Goal: Information Seeking & Learning: Check status

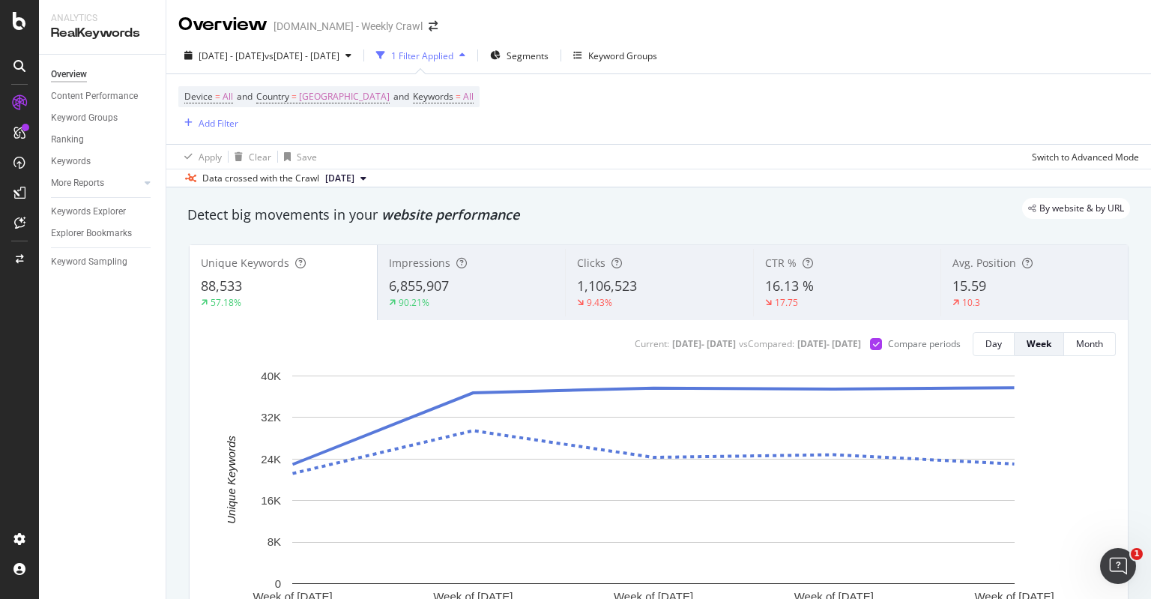
scroll to position [75, 0]
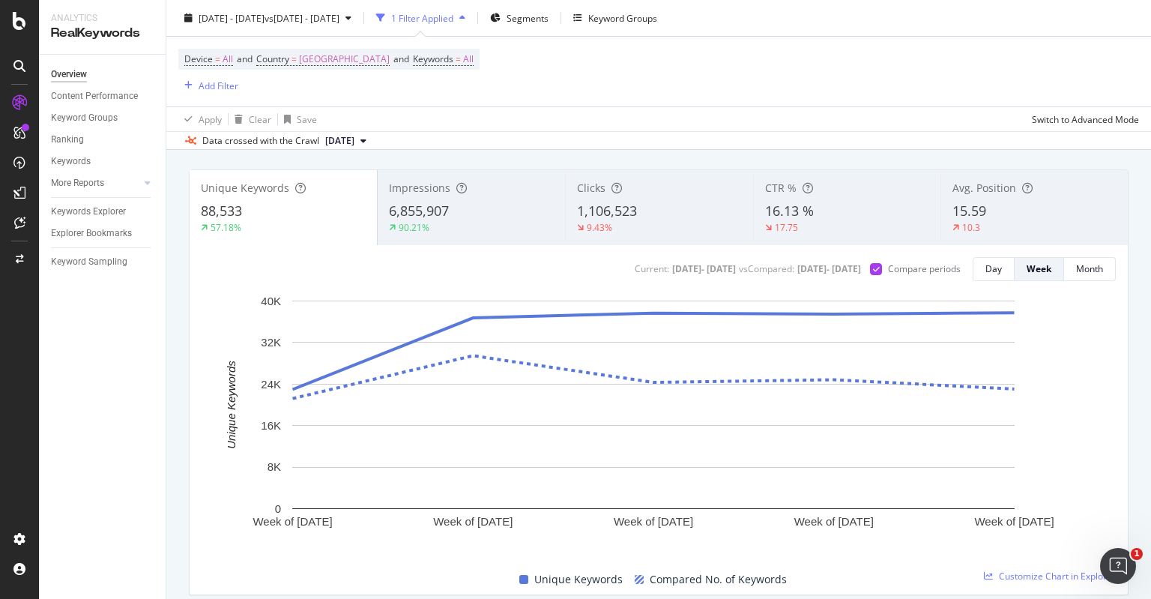
click at [588, 112] on div "Apply Clear Save Switch to Advanced Mode" at bounding box center [658, 118] width 985 height 25
click at [645, 115] on div "Apply Clear Save Switch to Advanced Mode" at bounding box center [658, 118] width 985 height 25
click at [741, 109] on div "Apply Clear Save Switch to Advanced Mode" at bounding box center [658, 118] width 985 height 25
click at [648, 115] on div "Apply Clear Save Switch to Advanced Mode" at bounding box center [658, 118] width 985 height 25
click at [570, 113] on div "Apply Clear Save Switch to Advanced Mode" at bounding box center [658, 118] width 985 height 25
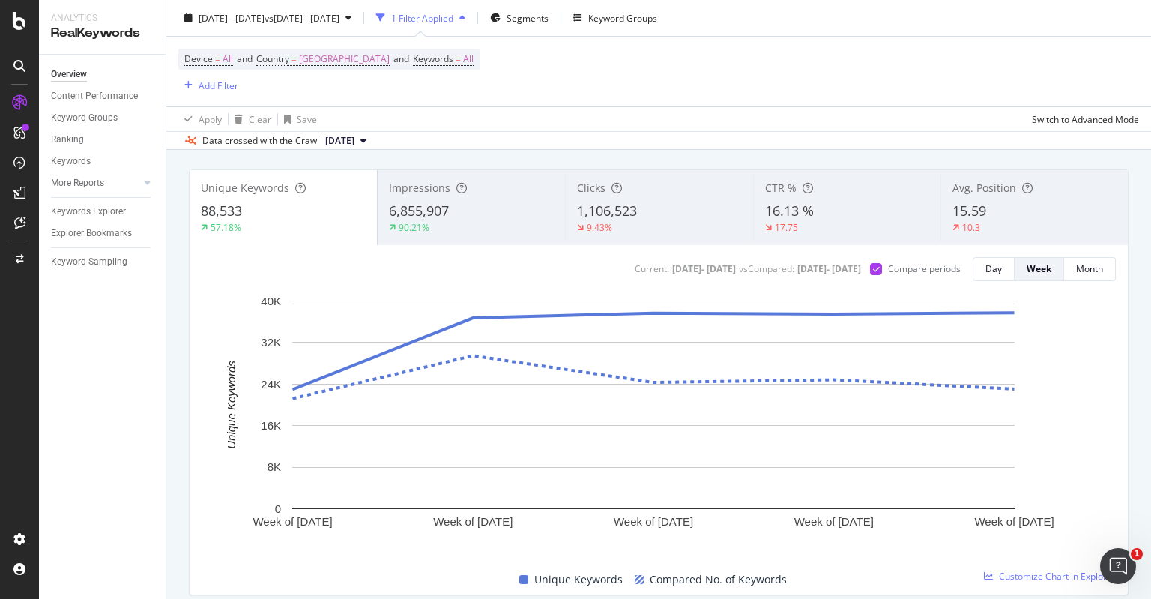
click at [666, 117] on div "Apply Clear Save Switch to Advanced Mode" at bounding box center [658, 118] width 985 height 25
click at [742, 111] on div "Apply Clear Save Switch to Advanced Mode" at bounding box center [658, 118] width 985 height 25
click at [603, 79] on div "Device = All and Country = [GEOGRAPHIC_DATA] and Keywords = All Add Filter" at bounding box center [658, 72] width 961 height 70
click at [612, 115] on div "Apply Clear Save Switch to Advanced Mode" at bounding box center [658, 118] width 985 height 25
click at [645, 78] on div "Device = All and Country = [GEOGRAPHIC_DATA] and Keywords = All Add Filter" at bounding box center [658, 72] width 961 height 70
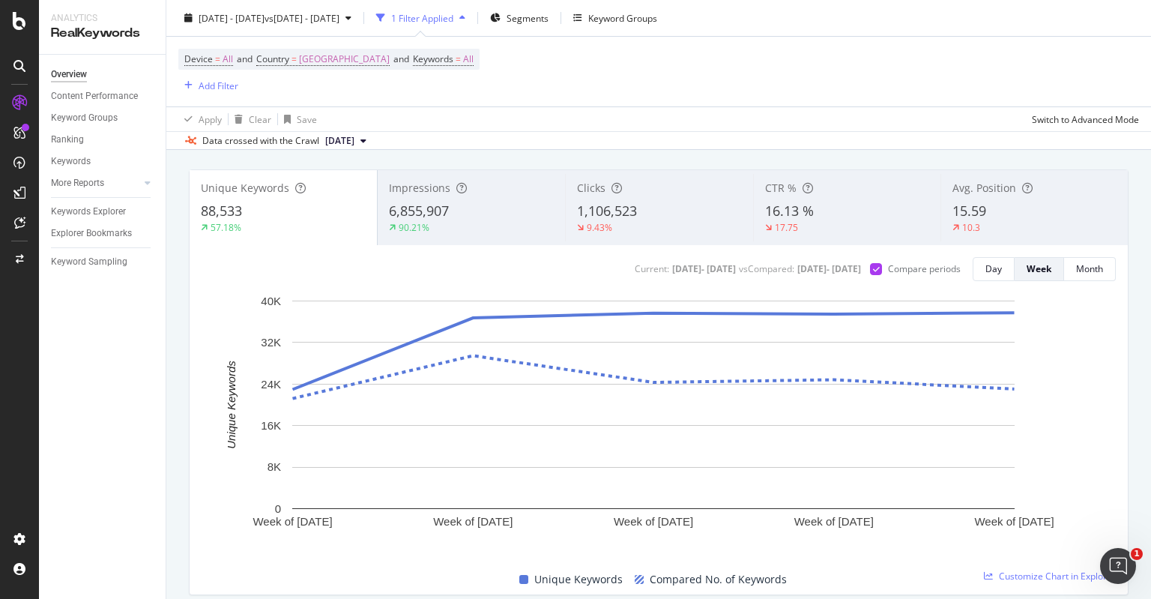
click at [589, 78] on div "Device = All and Country = [GEOGRAPHIC_DATA] and Keywords = All Add Filter" at bounding box center [658, 72] width 961 height 70
click at [609, 71] on div "Device = All and Country = [GEOGRAPHIC_DATA] and Keywords = All Add Filter" at bounding box center [658, 72] width 961 height 70
click at [227, 305] on icon "A chart." at bounding box center [231, 405] width 11 height 208
click at [235, 481] on icon "A chart." at bounding box center [231, 405] width 11 height 208
click at [248, 554] on div at bounding box center [659, 559] width 915 height 12
